Goal: Information Seeking & Learning: Check status

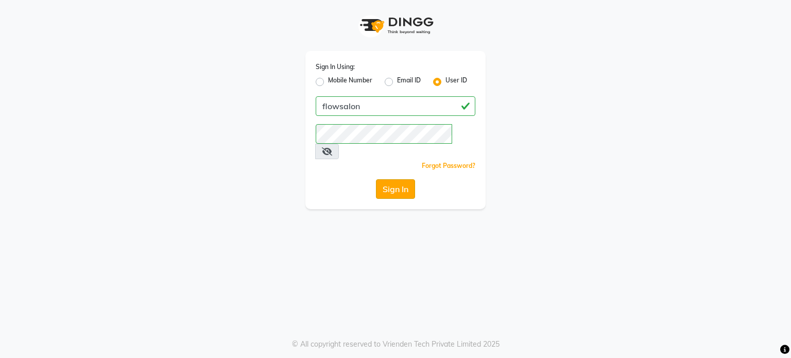
click at [397, 179] on button "Sign In" at bounding box center [395, 189] width 39 height 20
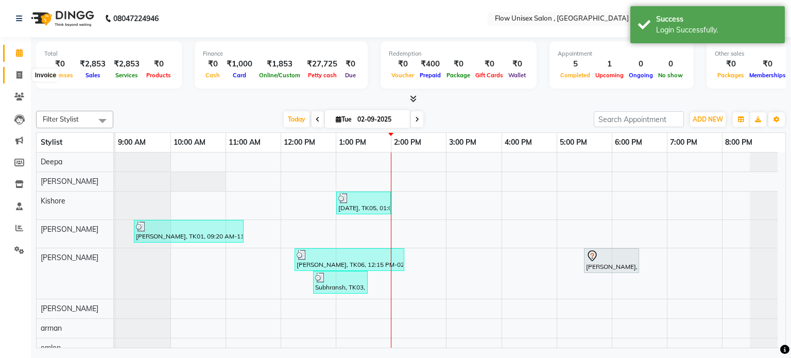
click at [19, 74] on icon at bounding box center [19, 75] width 6 height 8
select select "service"
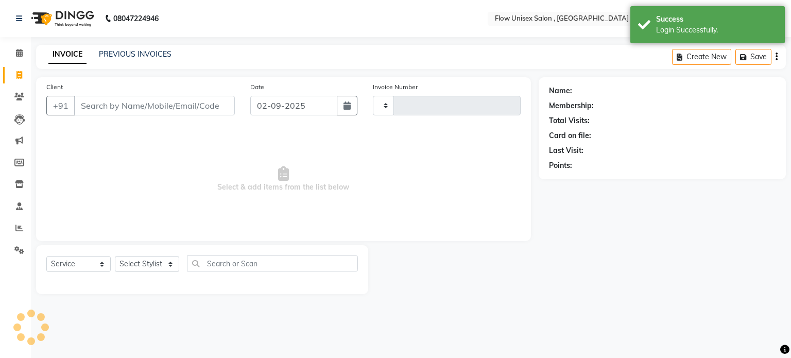
type input "5717"
select select "5875"
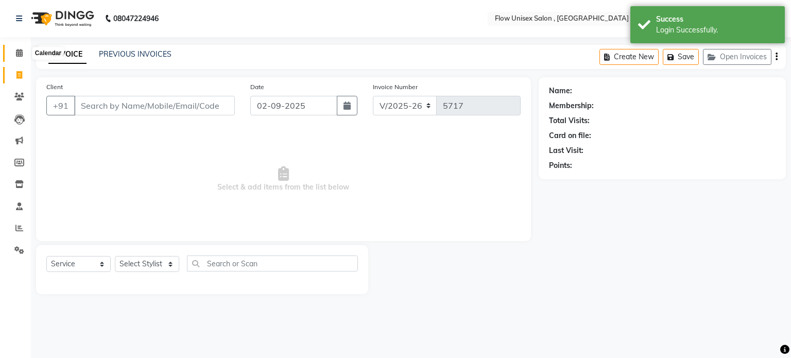
click at [23, 49] on span at bounding box center [19, 53] width 18 height 12
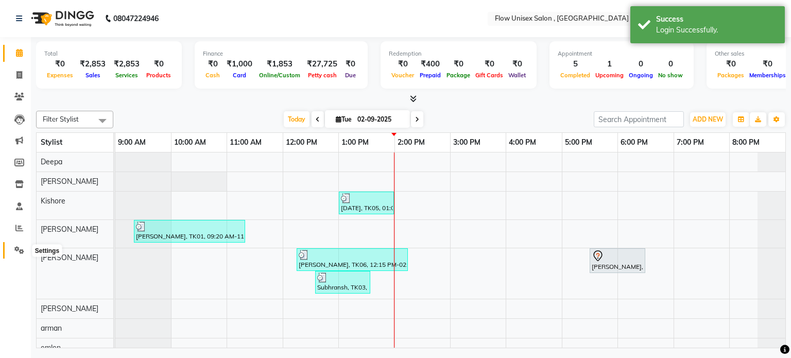
click at [15, 249] on icon at bounding box center [19, 250] width 10 height 8
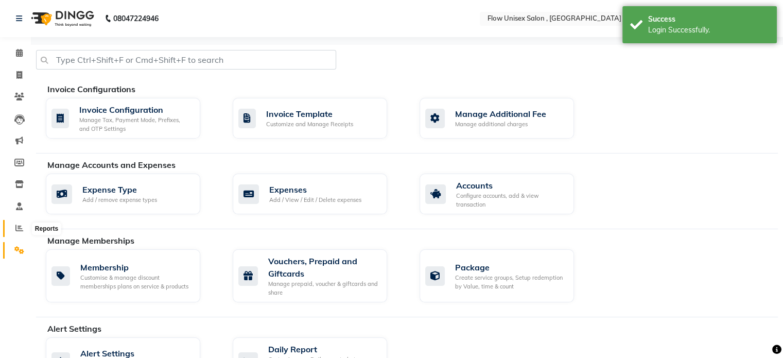
click at [15, 224] on icon at bounding box center [19, 228] width 8 height 8
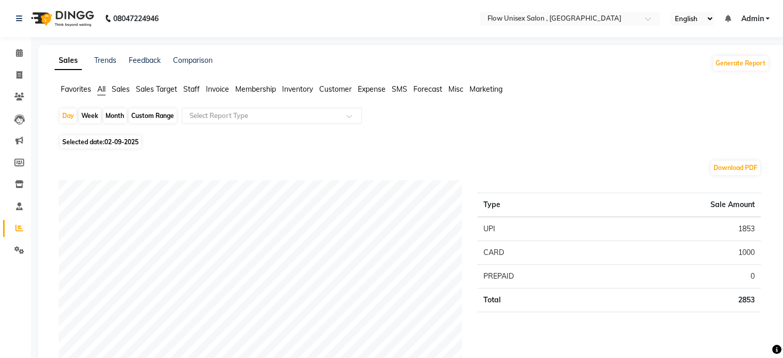
click at [157, 85] on span "Sales Target" at bounding box center [156, 88] width 41 height 9
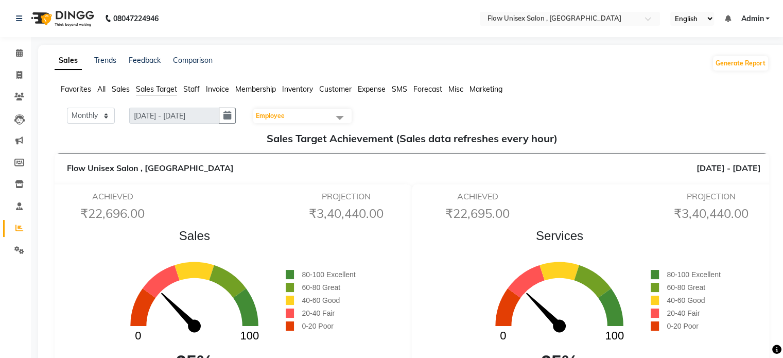
click at [301, 119] on span "Employee" at bounding box center [302, 116] width 98 height 14
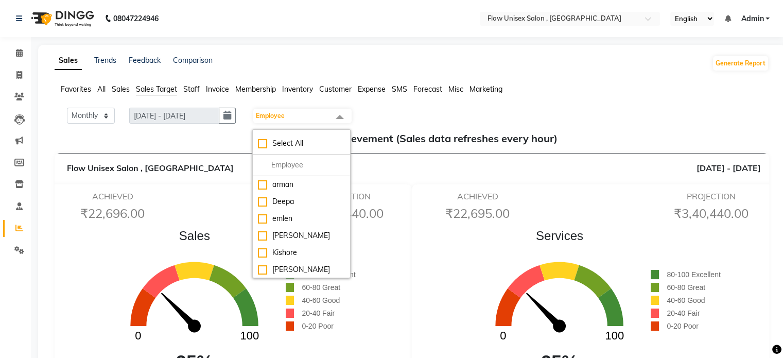
click at [176, 140] on h5 "Sales Target Achievement (Sales data refreshes every hour)" at bounding box center [412, 138] width 698 height 12
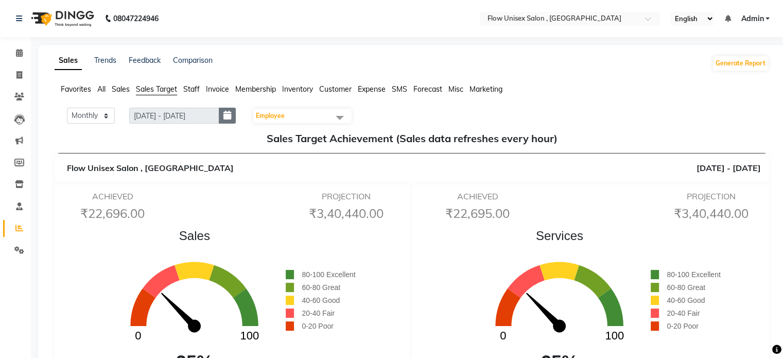
click at [227, 115] on icon "button" at bounding box center [227, 115] width 8 height 1
select select "9"
select select "2025"
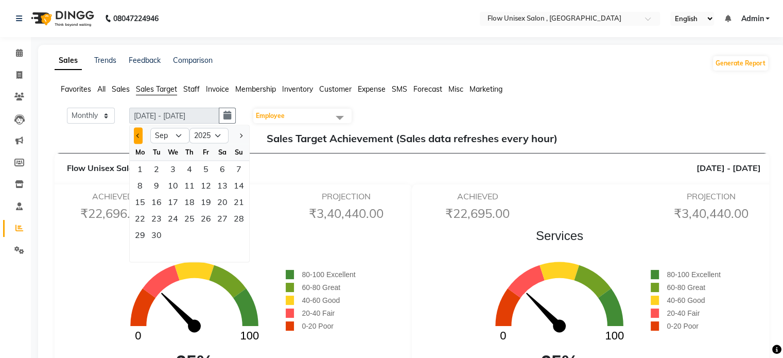
click at [135, 134] on button "Previous month" at bounding box center [138, 135] width 9 height 16
select select "8"
click at [205, 169] on div "1" at bounding box center [206, 169] width 16 height 16
type input "[DATE] - [DATE]"
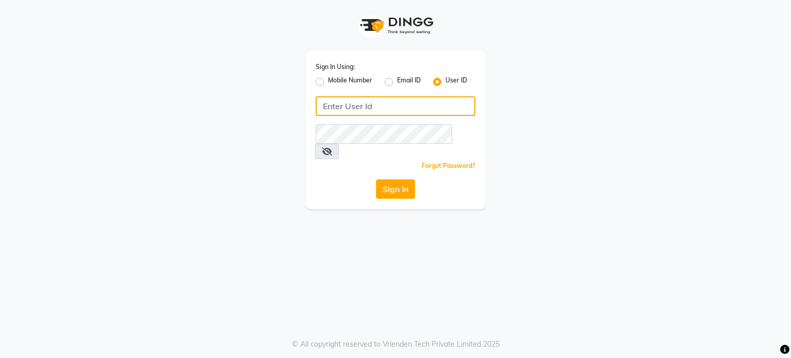
click at [389, 100] on input "Username" at bounding box center [396, 106] width 160 height 20
type input "flowsalon"
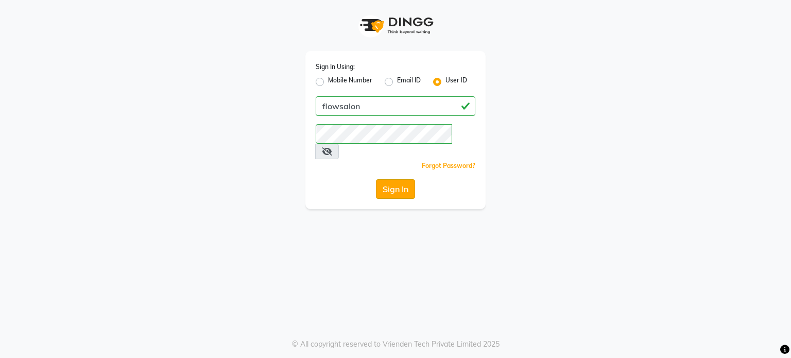
click at [399, 179] on button "Sign In" at bounding box center [395, 189] width 39 height 20
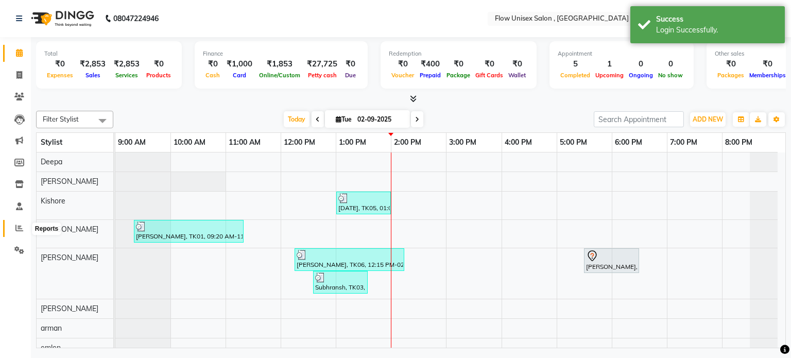
click at [18, 226] on icon at bounding box center [19, 228] width 8 height 8
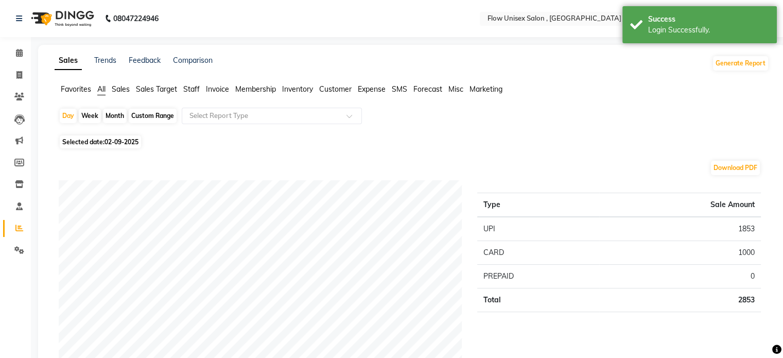
click at [147, 86] on span "Sales Target" at bounding box center [156, 88] width 41 height 9
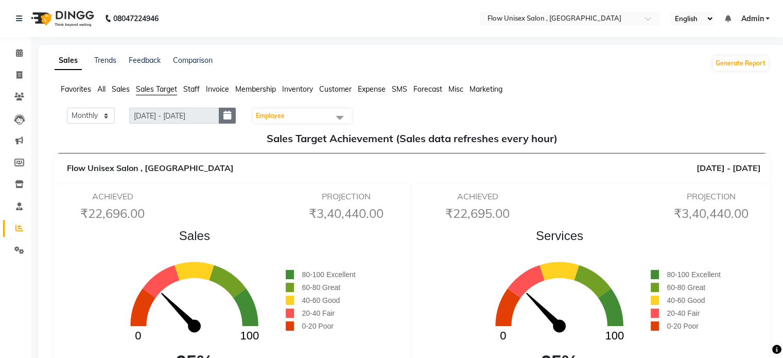
click at [230, 115] on icon "button" at bounding box center [227, 115] width 8 height 1
select select "9"
select select "2025"
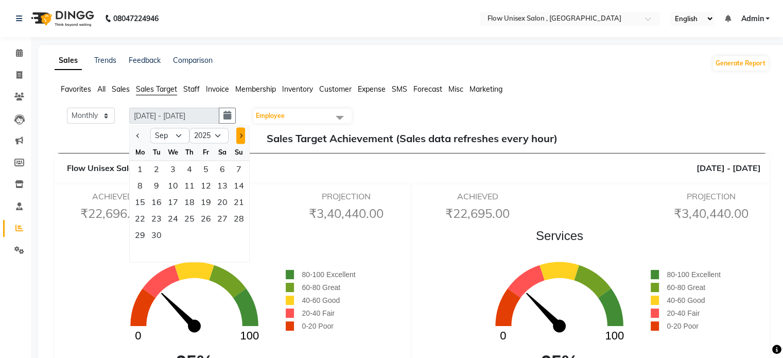
click at [239, 136] on span "Next month" at bounding box center [240, 135] width 4 height 4
click at [143, 135] on div at bounding box center [140, 135] width 21 height 16
click at [142, 135] on button "Previous month" at bounding box center [138, 135] width 9 height 16
select select "8"
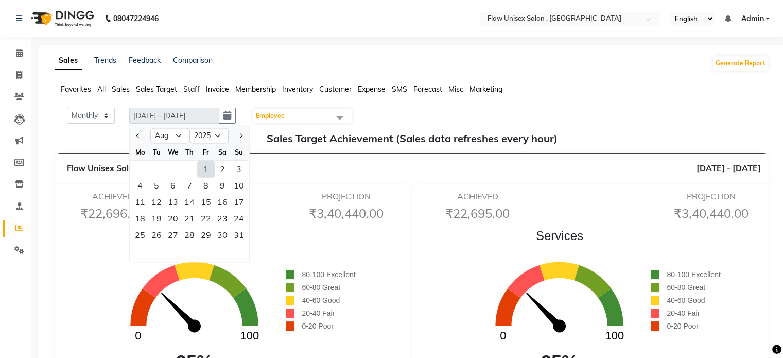
click at [202, 168] on div "1" at bounding box center [206, 169] width 16 height 16
type input "[DATE] - [DATE]"
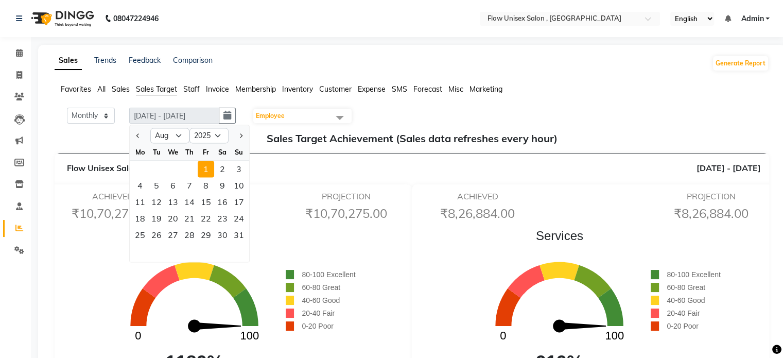
click at [108, 233] on span "Sales" at bounding box center [194, 236] width 183 height 19
